Goal: Complete application form

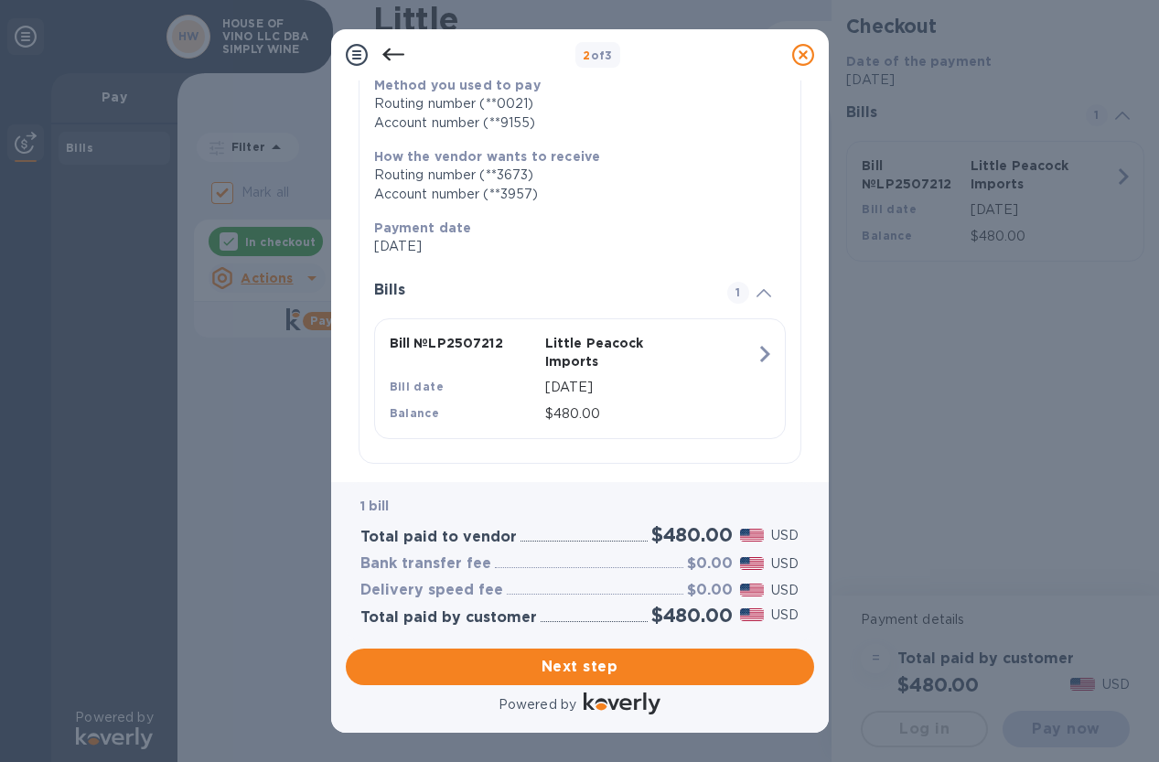
scroll to position [258, 0]
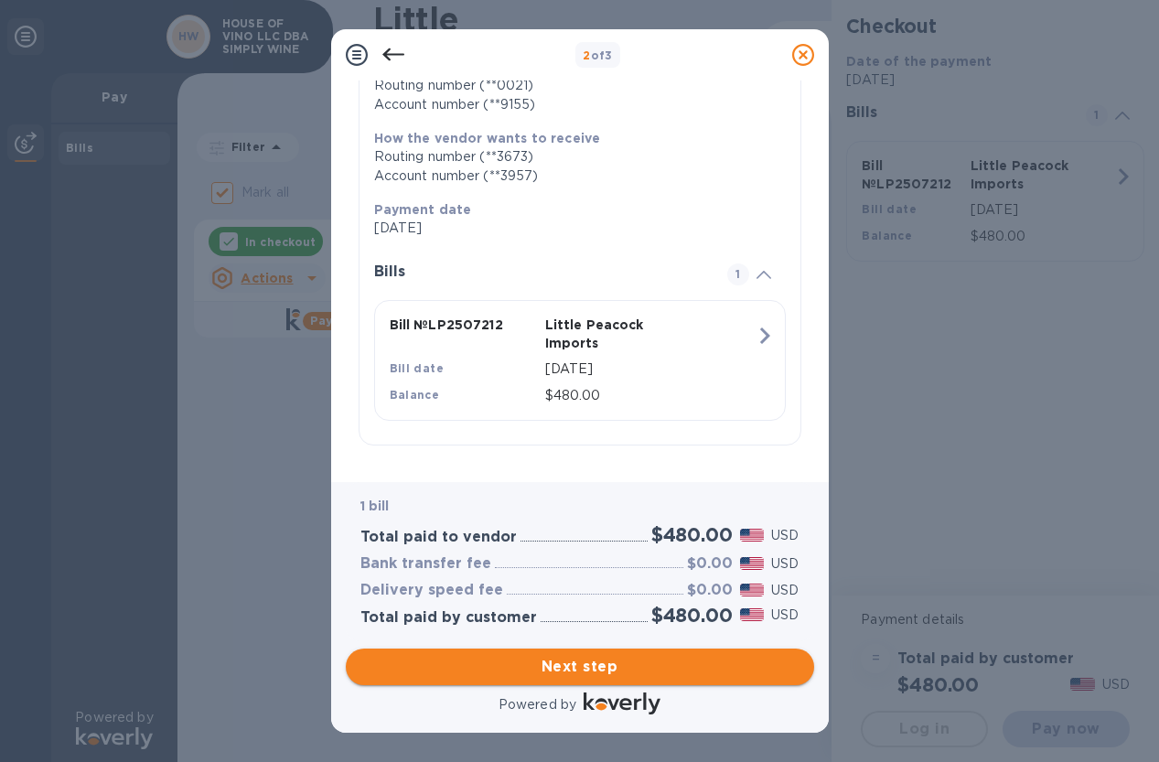
click at [566, 656] on span "Next step" at bounding box center [579, 667] width 439 height 22
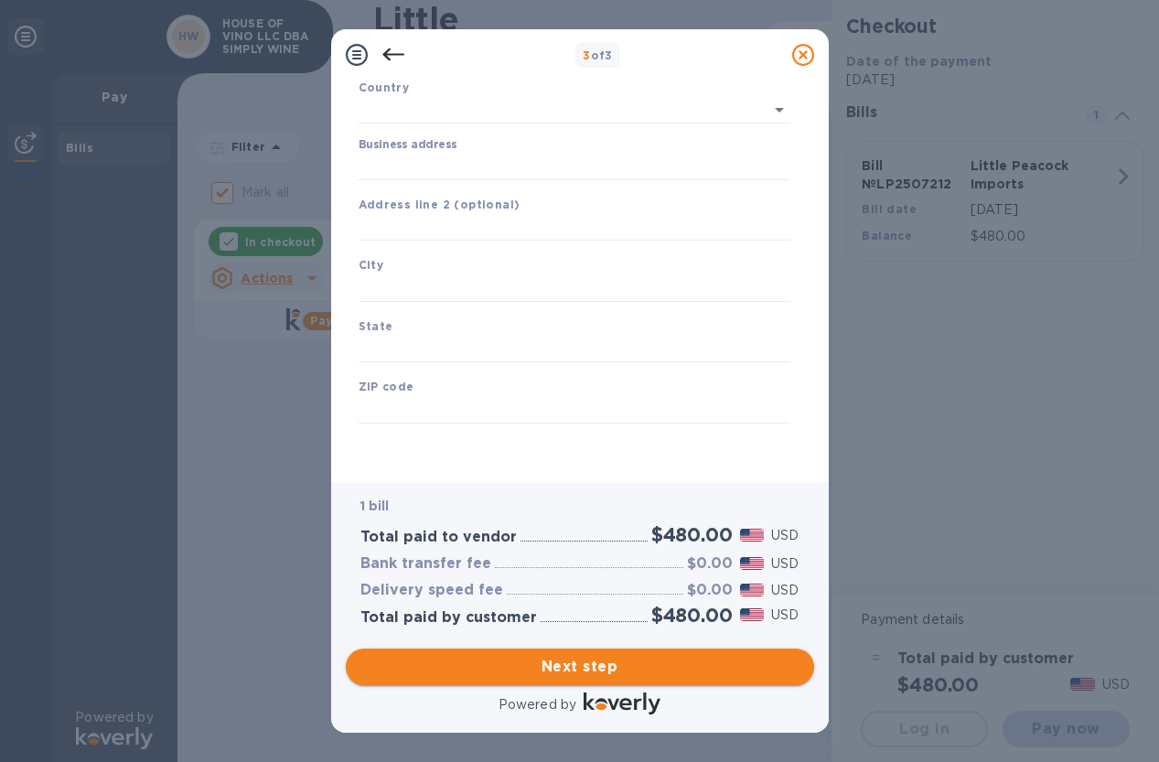
type input "[GEOGRAPHIC_DATA]"
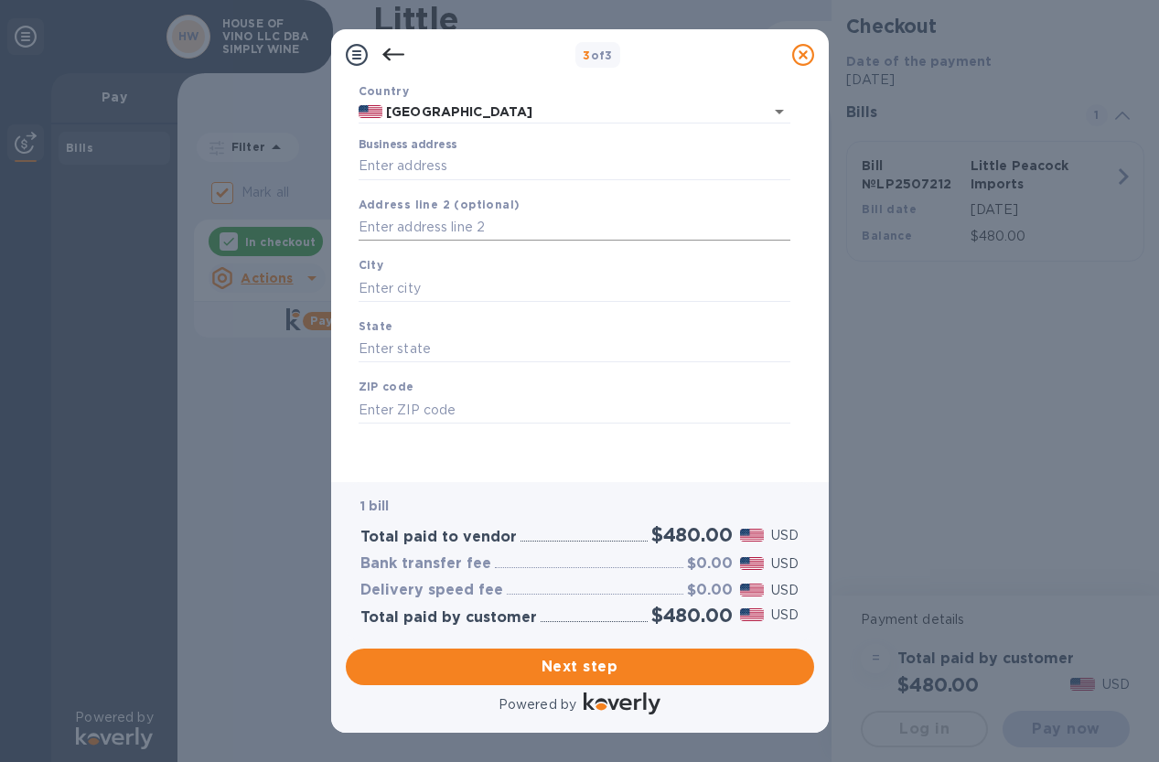
scroll to position [0, 0]
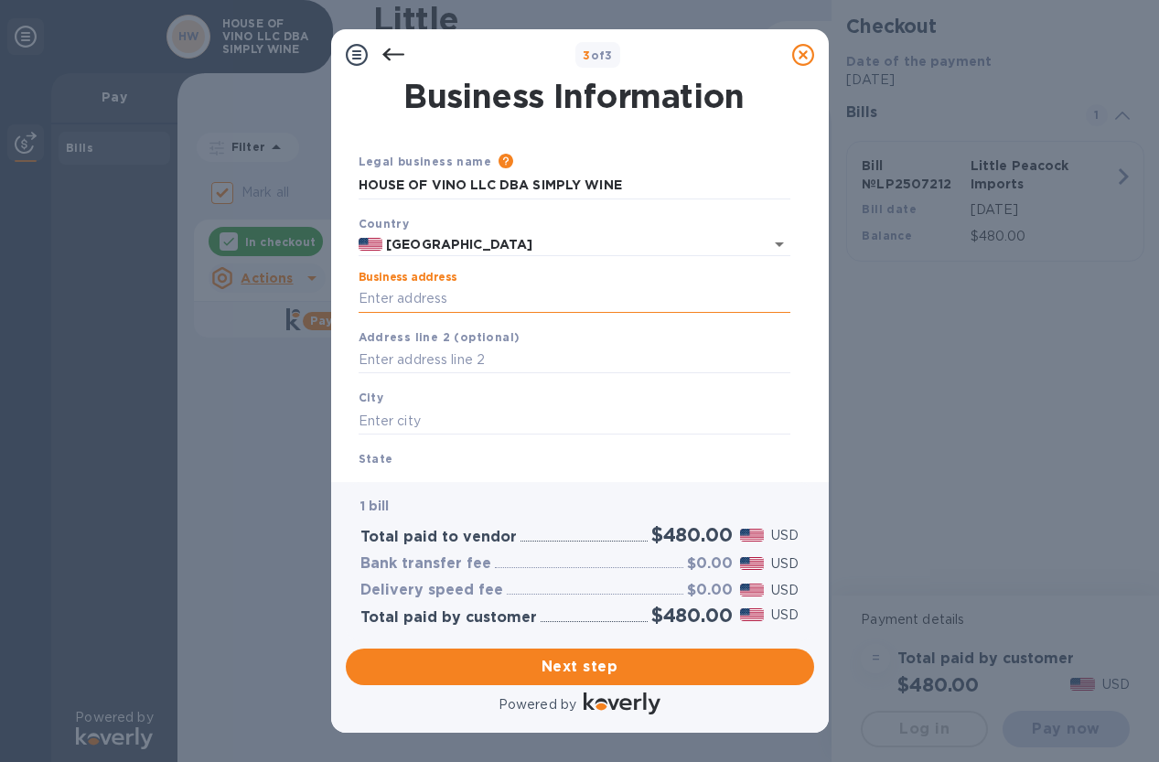
click at [489, 305] on input "Business address" at bounding box center [575, 298] width 432 height 27
type input "[STREET_ADDRESS]"
click at [422, 426] on input "text" at bounding box center [575, 420] width 432 height 27
type input "[US_STATE]"
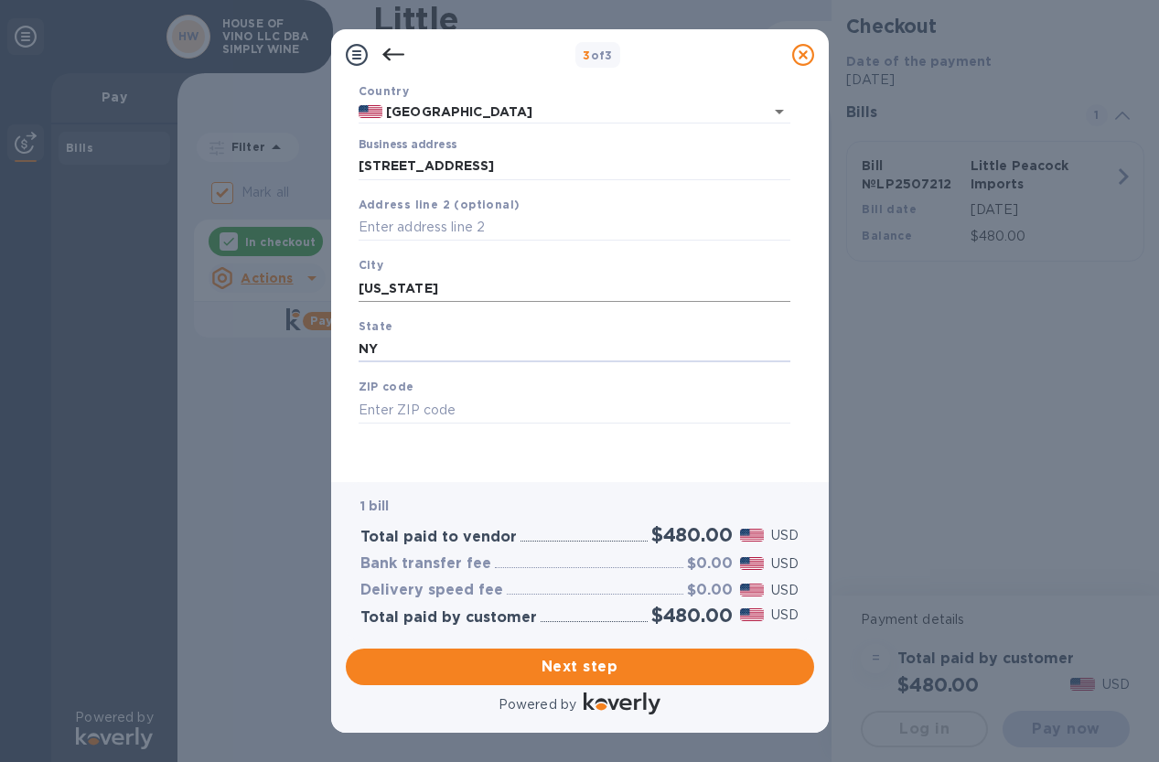
type input "NY"
type input "10005"
click at [532, 483] on div "1 bill Total paid to vendor $480.00 USD Bank transfer fee $0.00 USD Delivery sp…" at bounding box center [580, 561] width 468 height 158
click at [555, 453] on div "Legal business name Please provide the legal name that appears on your SS-4 for…" at bounding box center [574, 243] width 446 height 448
click at [566, 661] on span "Next step" at bounding box center [579, 667] width 439 height 22
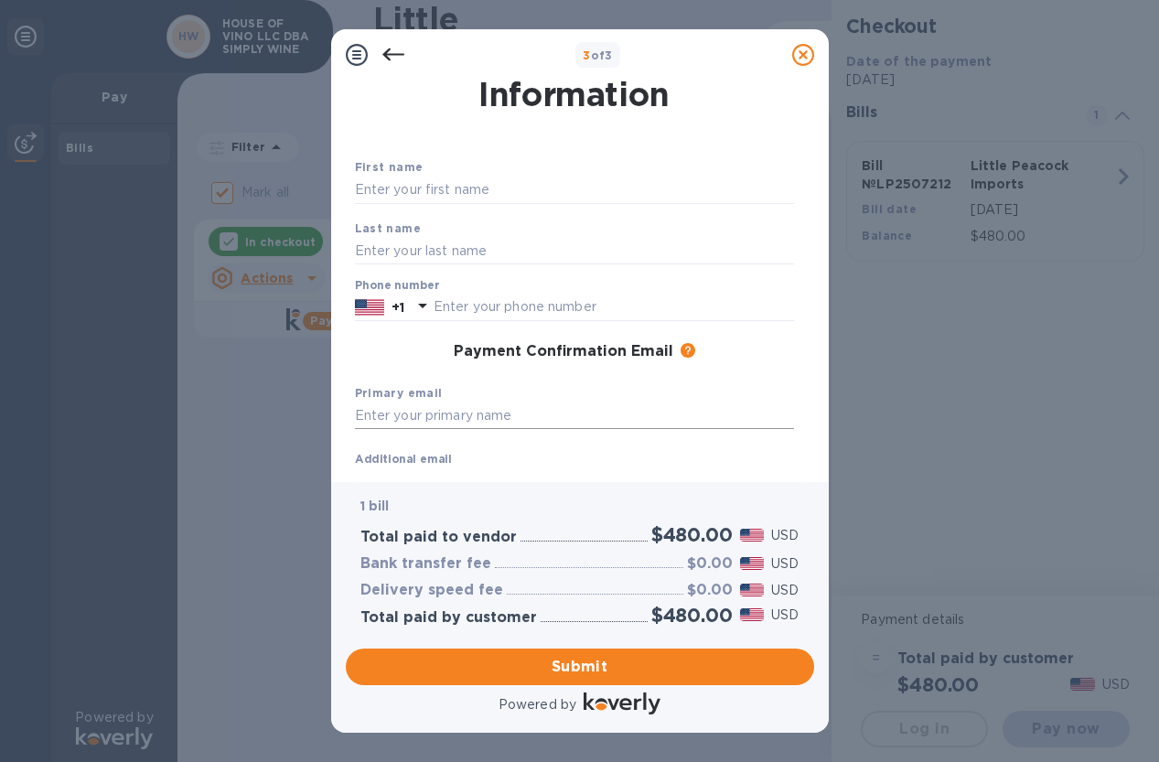
scroll to position [0, 0]
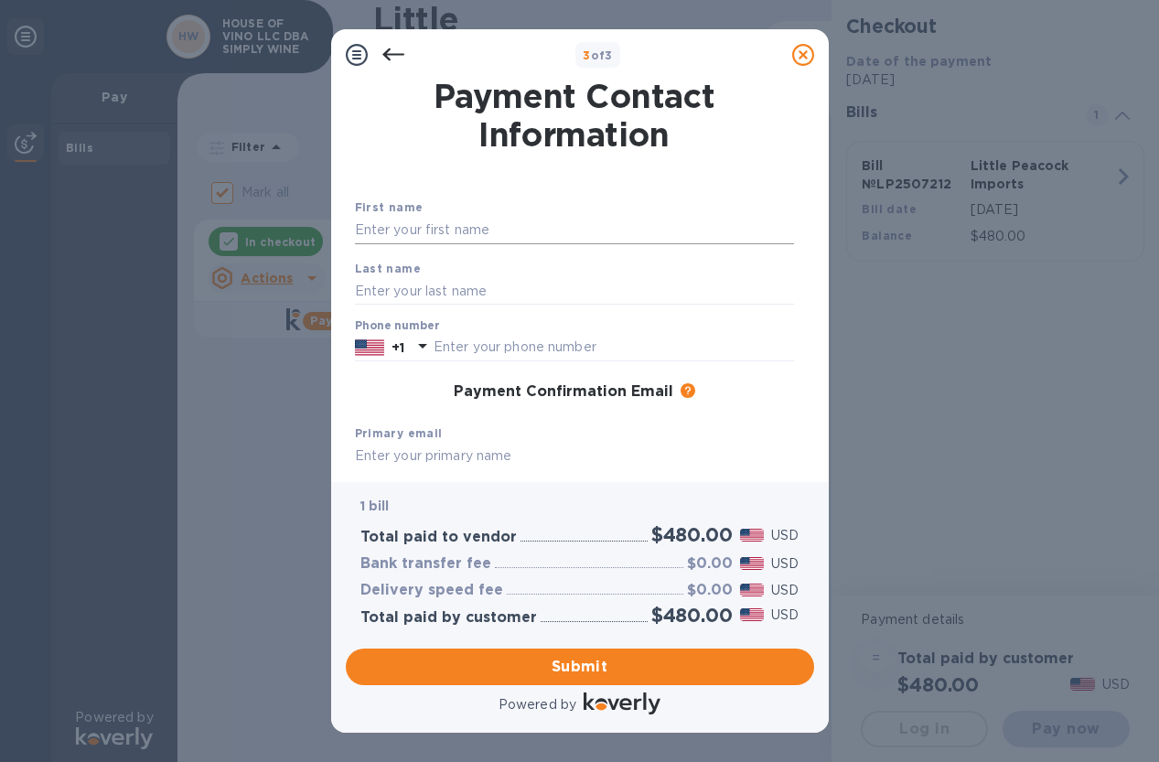
click at [494, 228] on input "text" at bounding box center [574, 230] width 439 height 27
type input "[PERSON_NAME]"
type input "Hillsey"
type input "7349252484"
type input "[PERSON_NAME][EMAIL_ADDRESS][DOMAIN_NAME]"
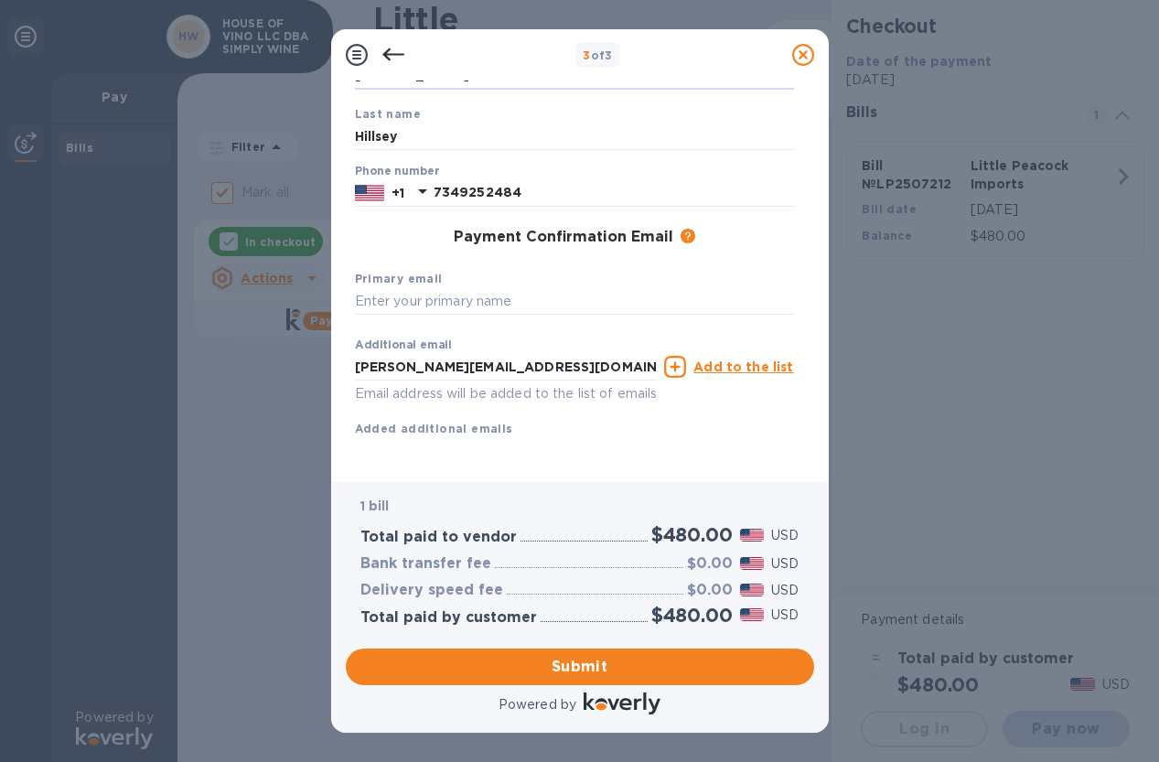
scroll to position [177, 0]
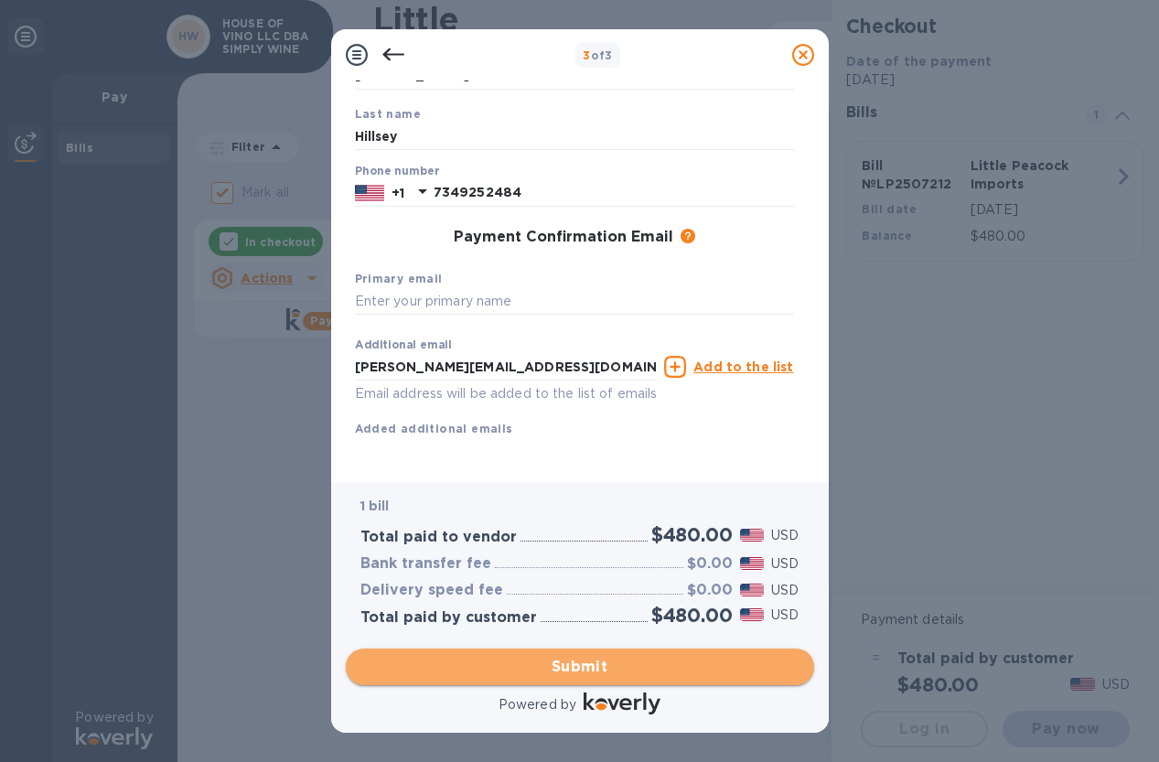
click at [586, 668] on span "Submit" at bounding box center [579, 667] width 439 height 22
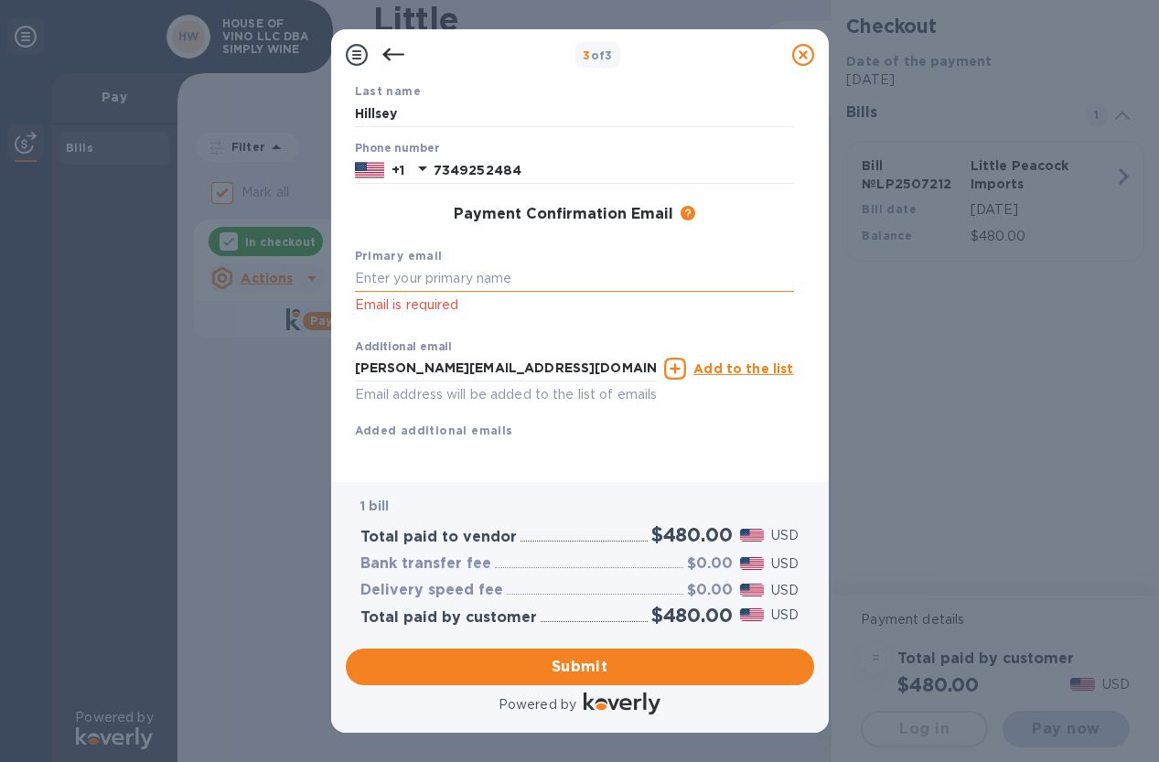
click at [490, 273] on input "text" at bounding box center [574, 278] width 439 height 27
drag, startPoint x: 514, startPoint y: 370, endPoint x: 296, endPoint y: 371, distance: 217.8
click at [296, 371] on div "3 of 3 Payment Contact Information First name [PERSON_NAME] First name is a req…" at bounding box center [579, 381] width 1159 height 762
click at [414, 278] on input "text" at bounding box center [574, 278] width 439 height 27
paste input "[PERSON_NAME][EMAIL_ADDRESS][DOMAIN_NAME]"
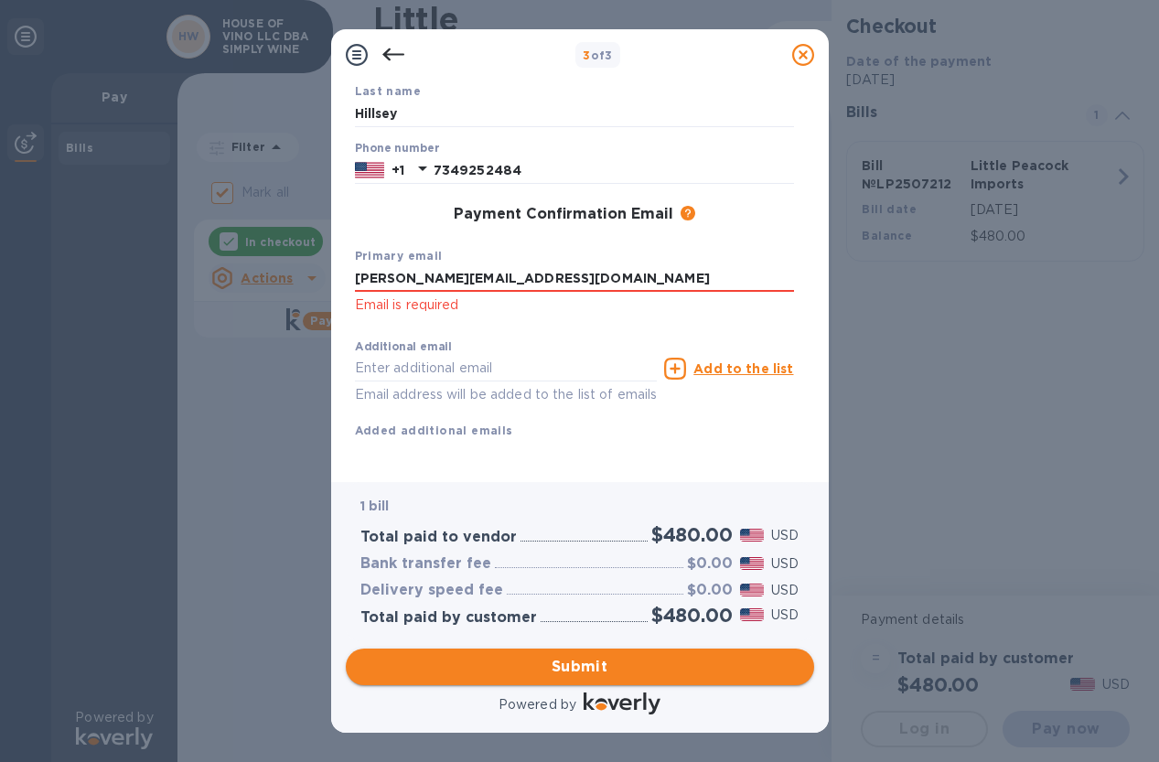
type input "[PERSON_NAME][EMAIL_ADDRESS][DOMAIN_NAME]"
click at [547, 668] on span "Submit" at bounding box center [579, 667] width 439 height 22
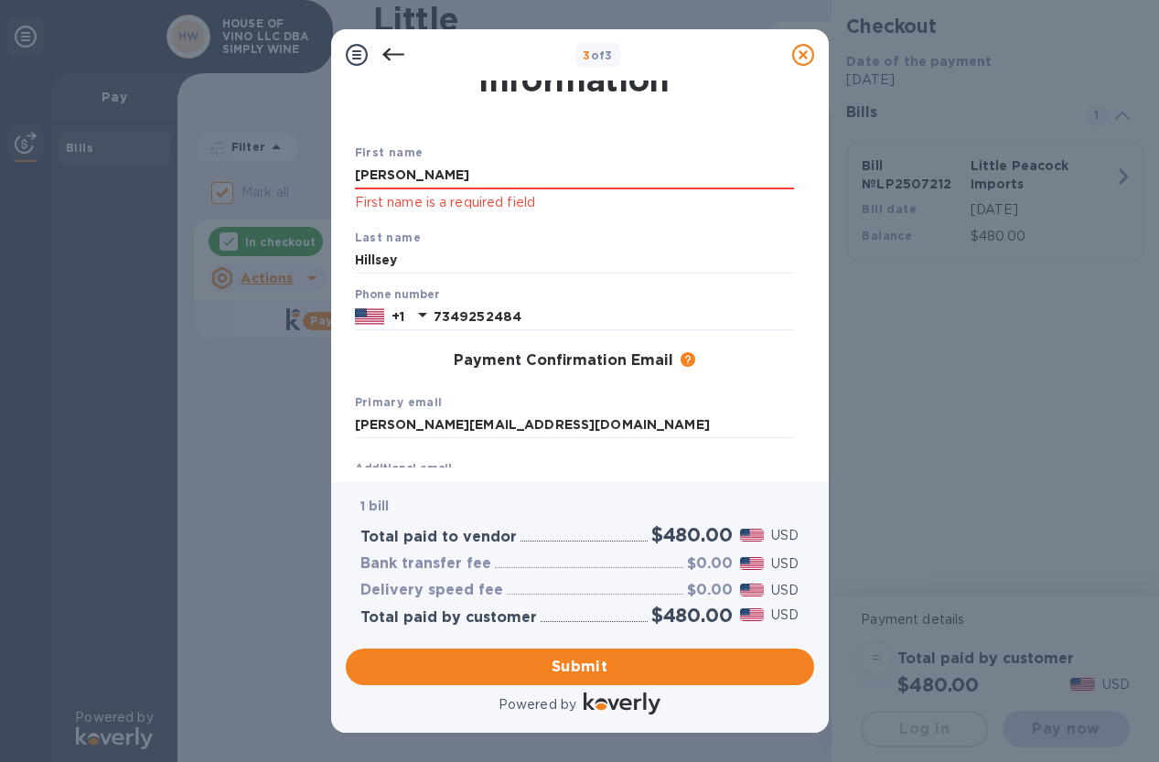
scroll to position [0, 0]
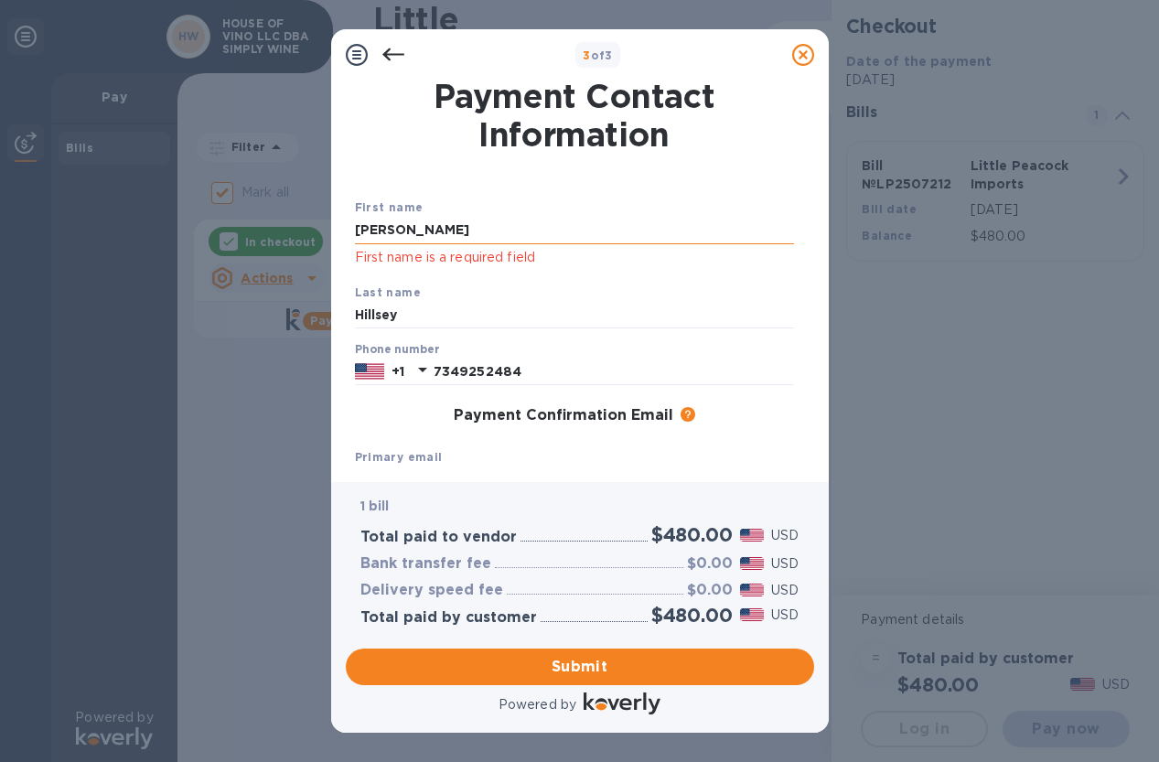
click at [475, 233] on input "[PERSON_NAME]" at bounding box center [574, 230] width 439 height 27
type input "[PERSON_NAME]"
click at [458, 467] on div "Primary email [PERSON_NAME][EMAIL_ADDRESS][DOMAIN_NAME]" at bounding box center [575, 470] width 454 height 61
click at [425, 317] on input "Hillsey" at bounding box center [574, 315] width 439 height 27
type input "Hillsey"
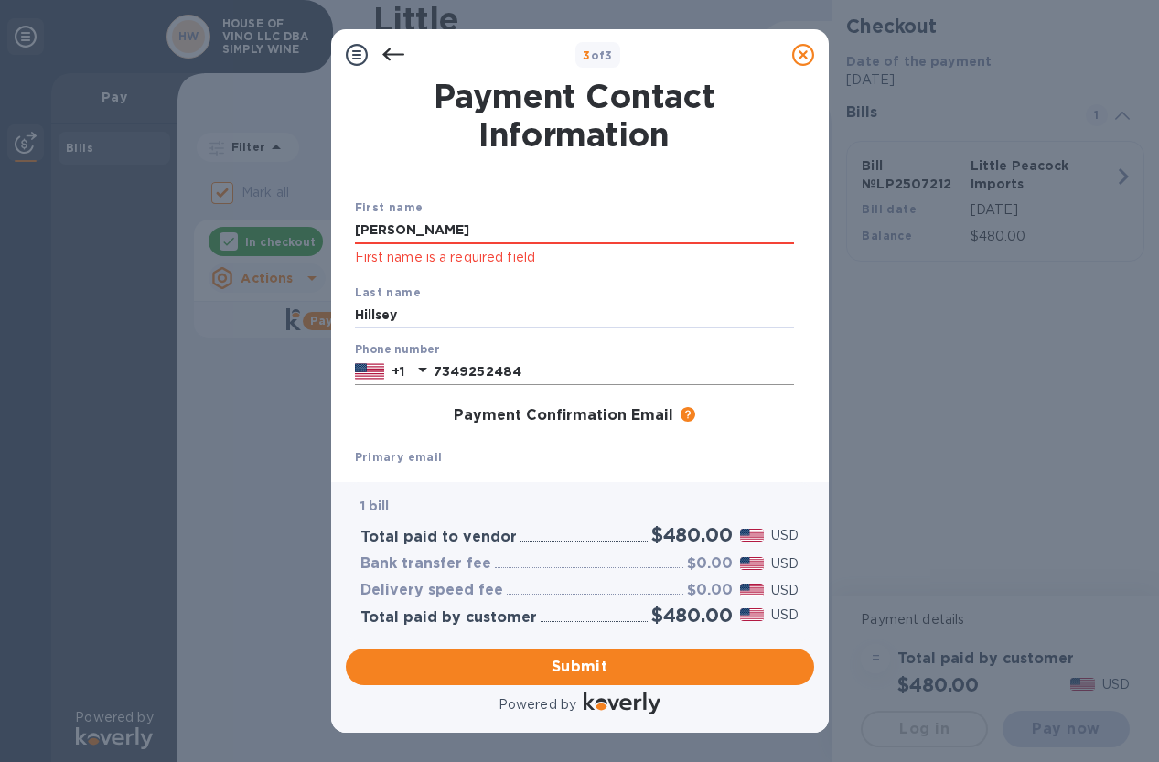
click at [651, 366] on input "7349252484" at bounding box center [614, 371] width 360 height 27
type input "7349252484"
click at [694, 194] on div "First name [PERSON_NAME] First name is a required field Last name [PERSON_NAME]…" at bounding box center [574, 393] width 446 height 456
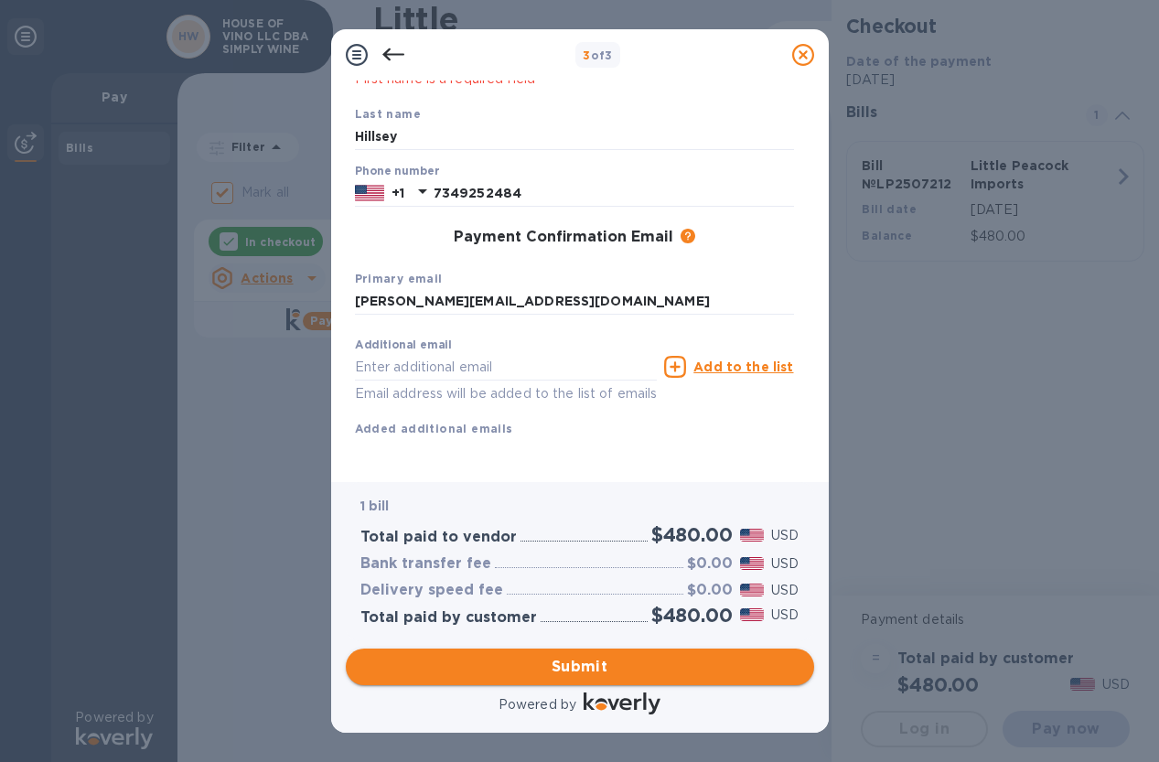
click at [575, 667] on span "Submit" at bounding box center [579, 667] width 439 height 22
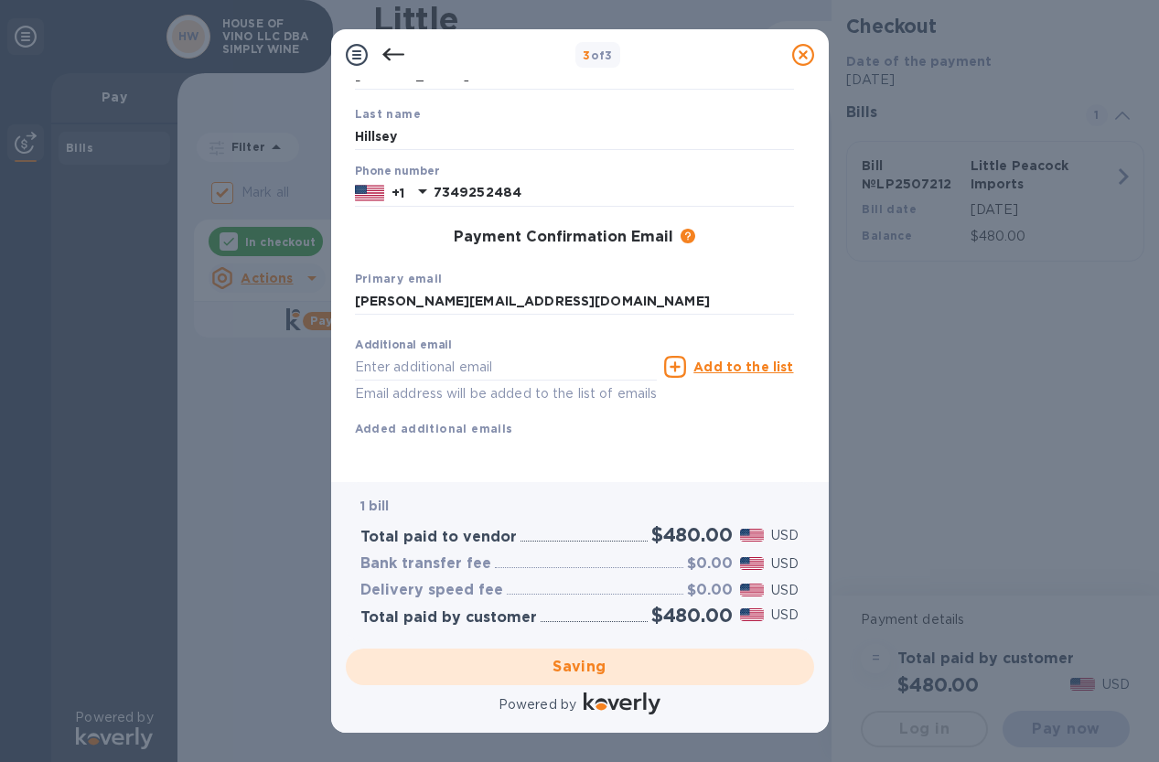
checkbox input "false"
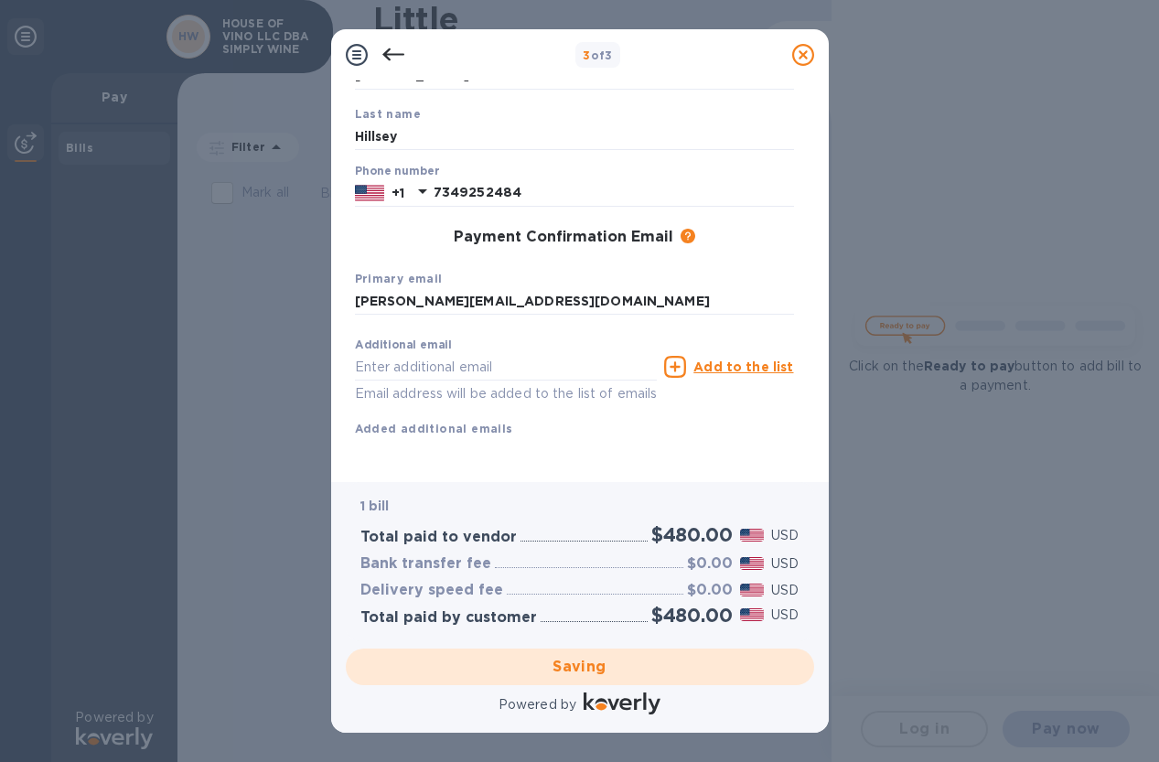
scroll to position [0, 0]
